Goal: Task Accomplishment & Management: Manage account settings

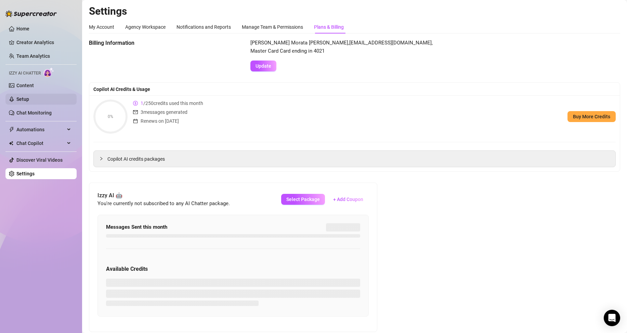
click at [29, 97] on link "Setup" at bounding box center [22, 98] width 13 height 5
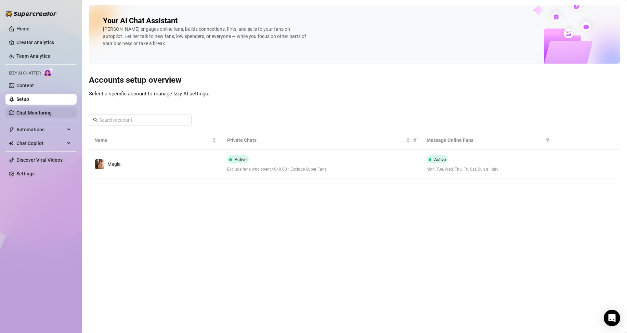
click at [35, 110] on link "Chat Monitoring" at bounding box center [33, 112] width 35 height 5
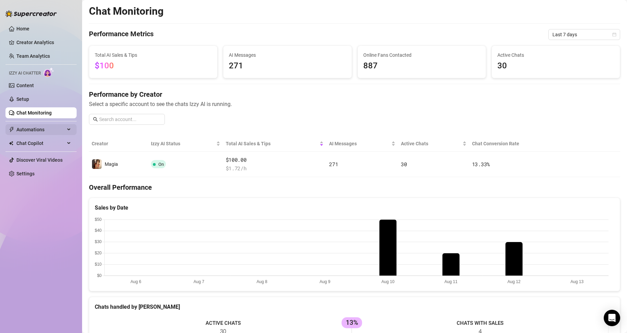
click at [43, 129] on span "Automations" at bounding box center [40, 129] width 49 height 11
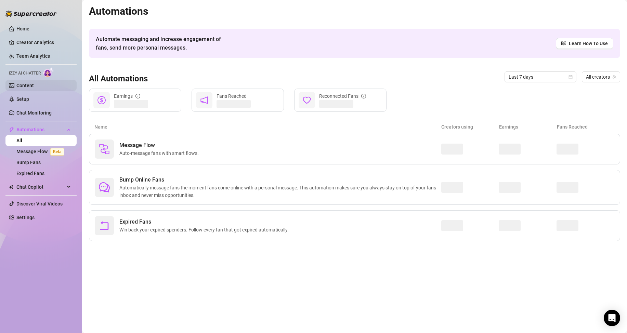
click at [23, 83] on link "Content" at bounding box center [24, 85] width 17 height 5
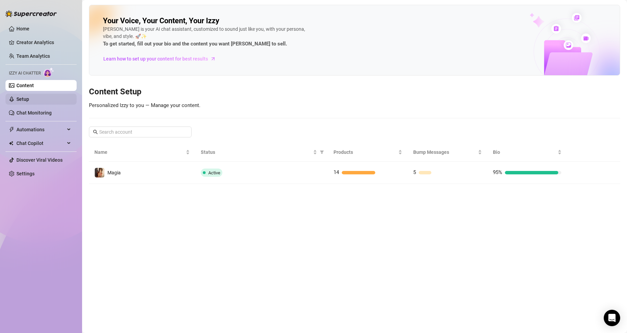
click at [29, 96] on link "Setup" at bounding box center [22, 98] width 13 height 5
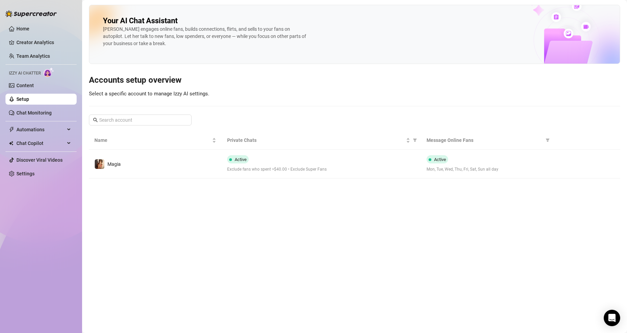
click at [149, 114] on div "Your AI Chat Assistant [PERSON_NAME] engages online fans, builds connections, f…" at bounding box center [354, 92] width 531 height 174
click at [147, 118] on input "text" at bounding box center [140, 120] width 83 height 8
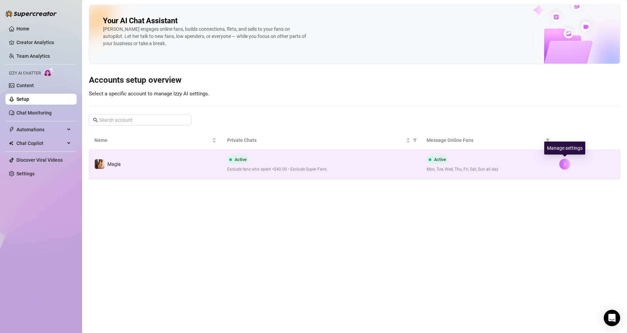
click at [564, 162] on icon "right" at bounding box center [564, 164] width 5 height 5
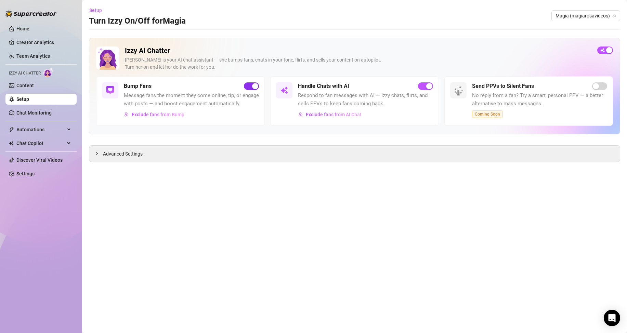
click at [255, 85] on div "button" at bounding box center [255, 86] width 6 height 6
click at [100, 152] on div at bounding box center [99, 154] width 8 height 8
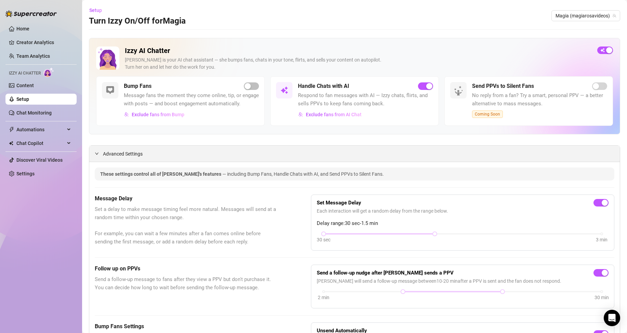
click at [96, 156] on div "Advanced Settings" at bounding box center [354, 154] width 531 height 16
click at [38, 114] on link "Chat Monitoring" at bounding box center [33, 112] width 35 height 5
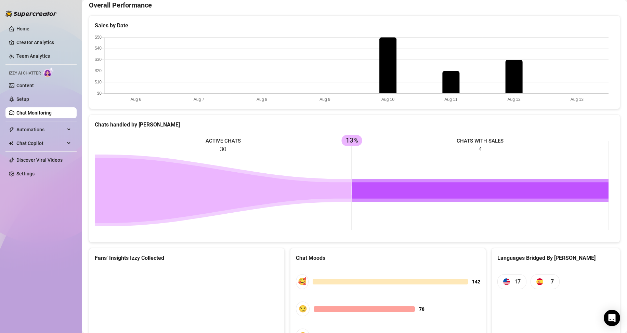
scroll to position [253, 0]
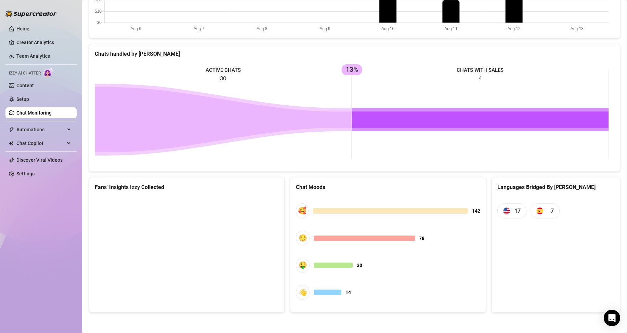
click at [428, 119] on icon at bounding box center [480, 120] width 257 height 16
click at [29, 99] on link "Setup" at bounding box center [22, 98] width 13 height 5
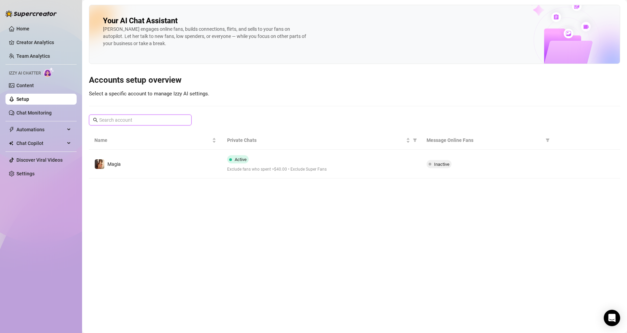
click at [119, 119] on input "text" at bounding box center [140, 120] width 83 height 8
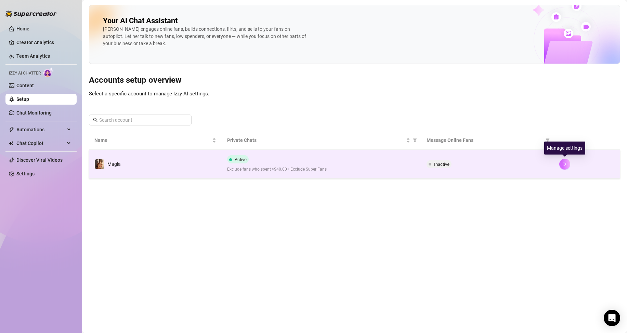
click at [568, 162] on button "button" at bounding box center [564, 164] width 11 height 11
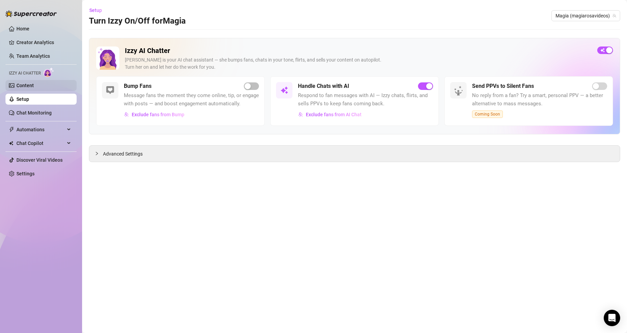
click at [23, 87] on link "Content" at bounding box center [24, 85] width 17 height 5
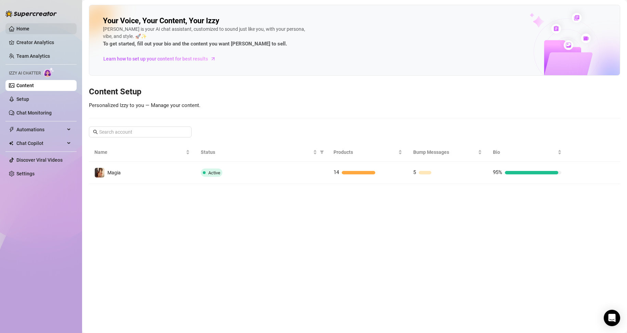
click at [22, 30] on link "Home" at bounding box center [22, 28] width 13 height 5
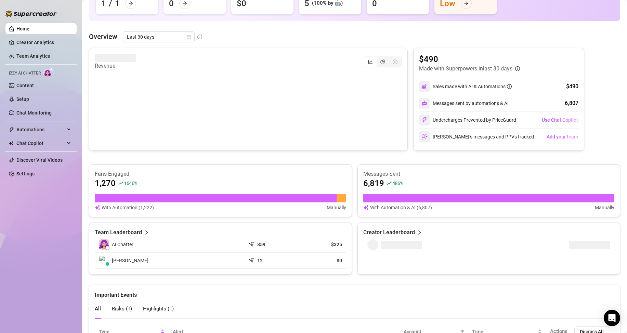
scroll to position [162, 0]
